Goal: Navigation & Orientation: Find specific page/section

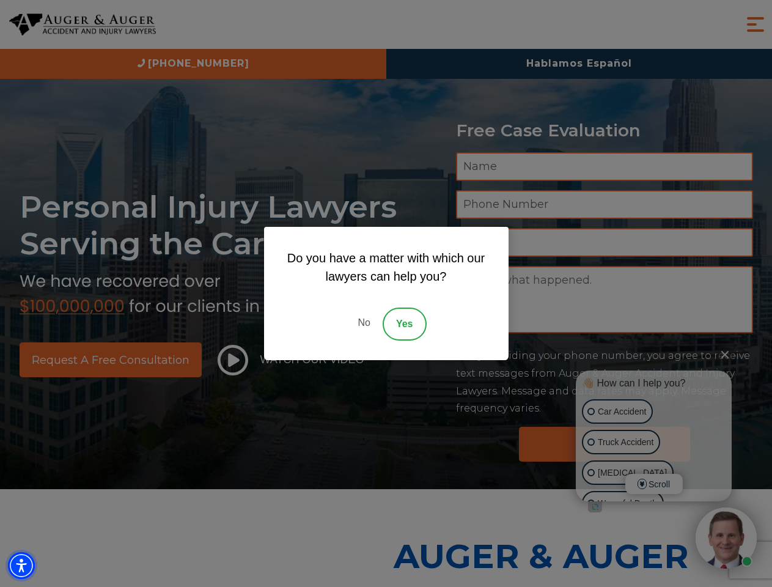
click at [21, 566] on img "Accessibility Menu" at bounding box center [21, 565] width 27 height 27
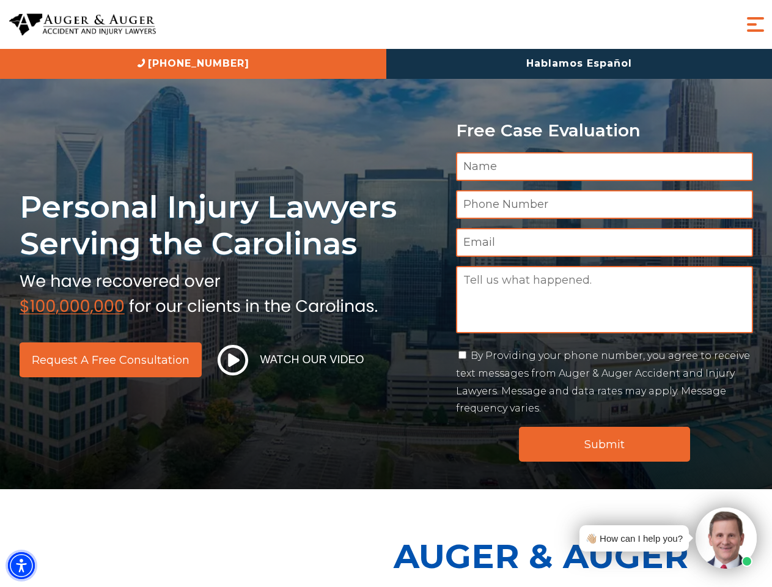
click at [21, 566] on img "Accessibility Menu" at bounding box center [21, 565] width 27 height 27
